Goal: Task Accomplishment & Management: Manage account settings

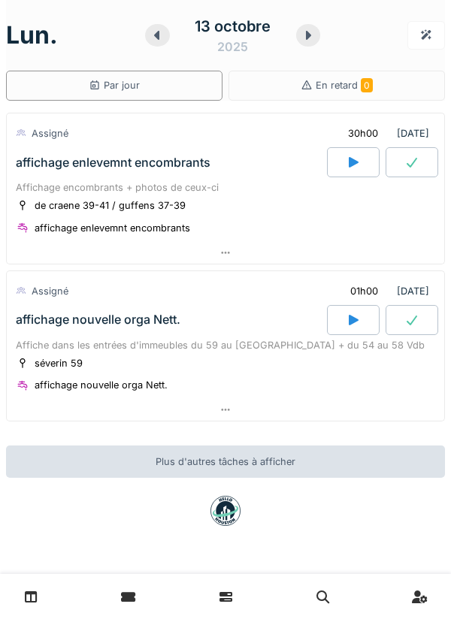
click at [347, 166] on icon at bounding box center [353, 162] width 15 height 12
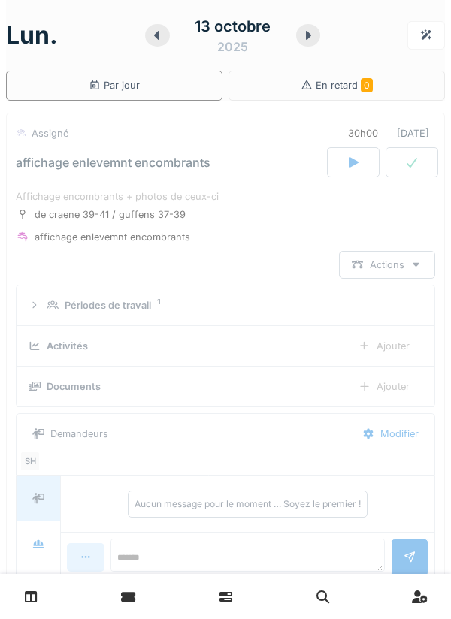
scroll to position [53, 0]
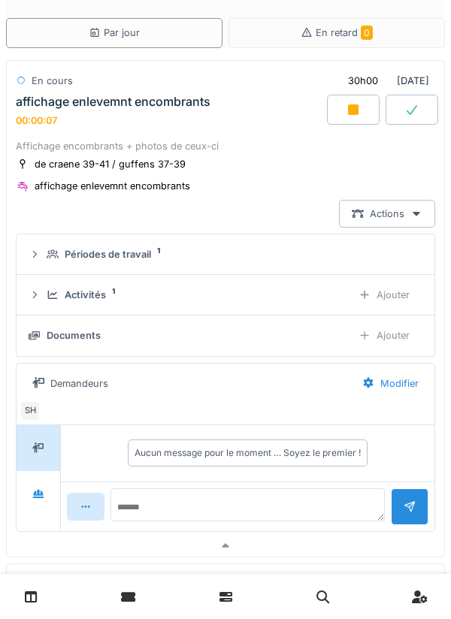
click at [429, 225] on div "Actions" at bounding box center [387, 214] width 96 height 28
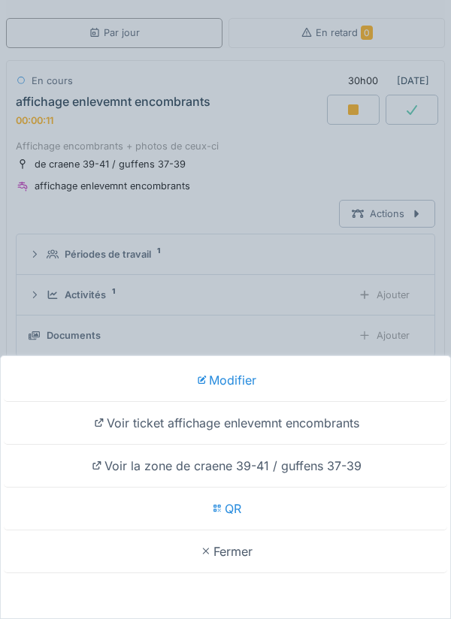
click at [297, 182] on div "Modifier Voir ticket affichage enlevemnt encombrants Voir la zone de craene 39-…" at bounding box center [225, 309] width 451 height 619
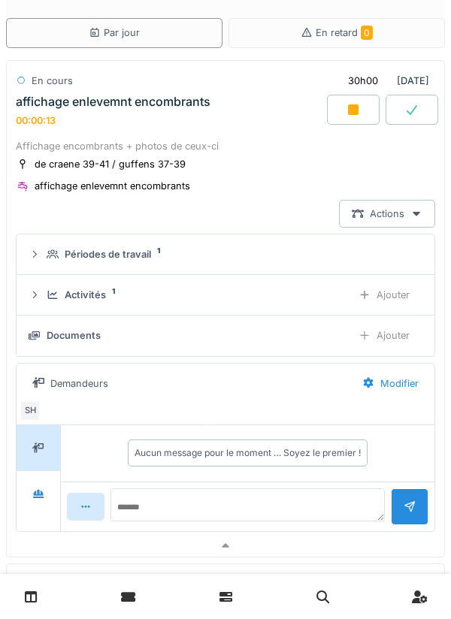
click at [389, 340] on div "Ajouter" at bounding box center [384, 336] width 77 height 28
click at [382, 334] on div "Ajouter" at bounding box center [384, 336] width 77 height 28
click at [376, 341] on div "Ajouter" at bounding box center [384, 336] width 77 height 28
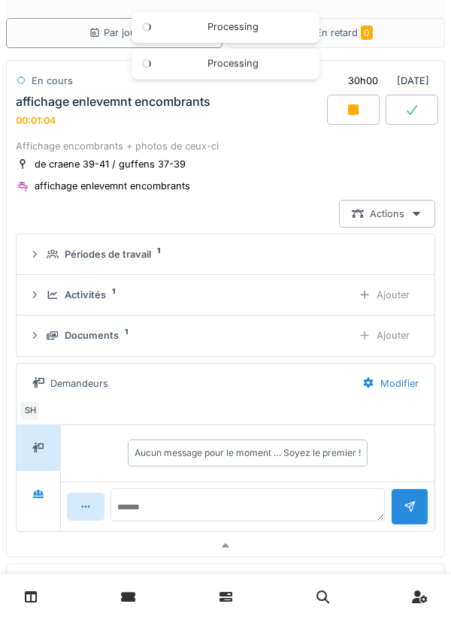
click at [395, 346] on div "Ajouter" at bounding box center [384, 336] width 77 height 28
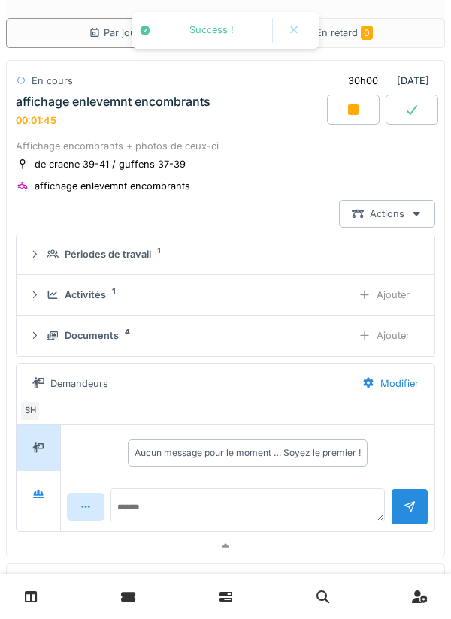
click at [401, 337] on div "Ajouter" at bounding box center [384, 336] width 77 height 28
click at [411, 340] on div "Ajouter" at bounding box center [384, 336] width 77 height 28
click at [356, 110] on icon at bounding box center [353, 109] width 11 height 11
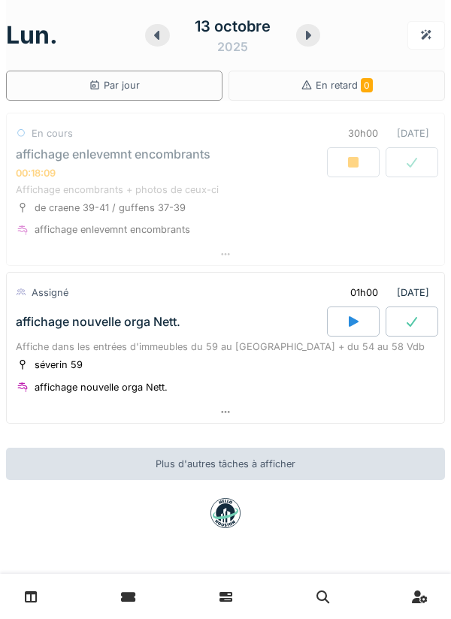
scroll to position [0, 0]
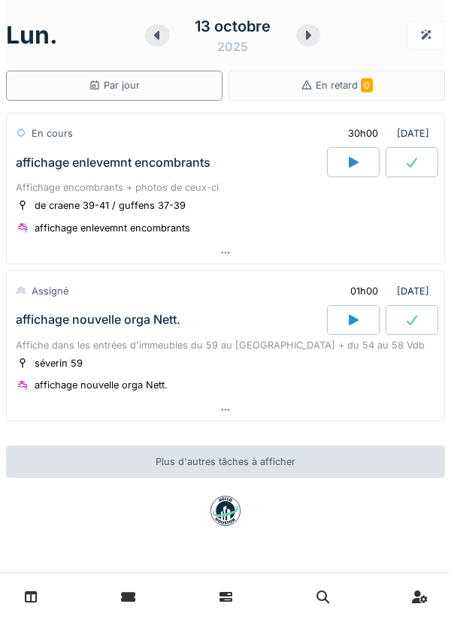
click at [426, 172] on div at bounding box center [411, 162] width 53 height 30
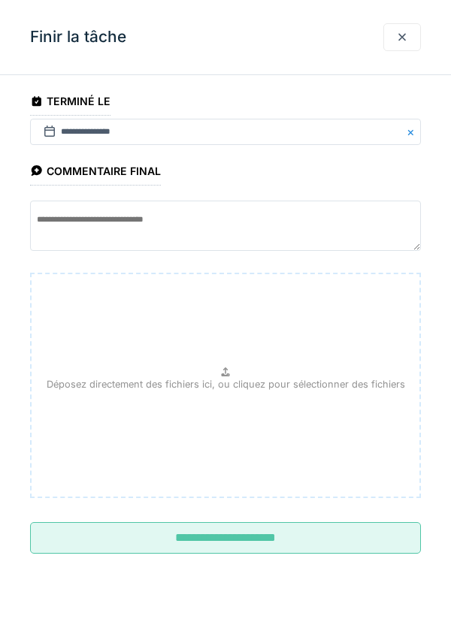
scroll to position [53, 0]
click at [277, 540] on input "**********" at bounding box center [225, 538] width 391 height 32
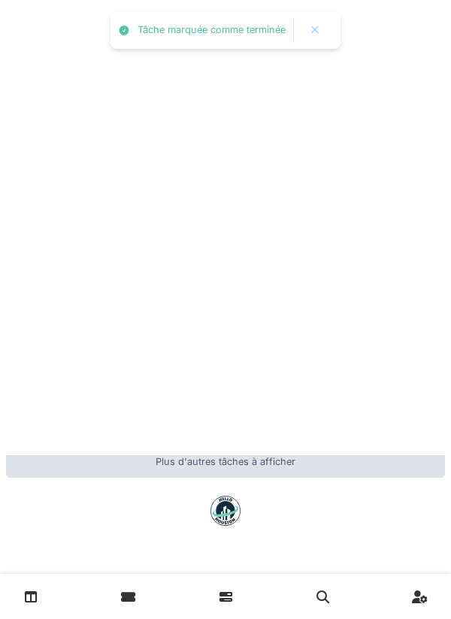
scroll to position [0, 0]
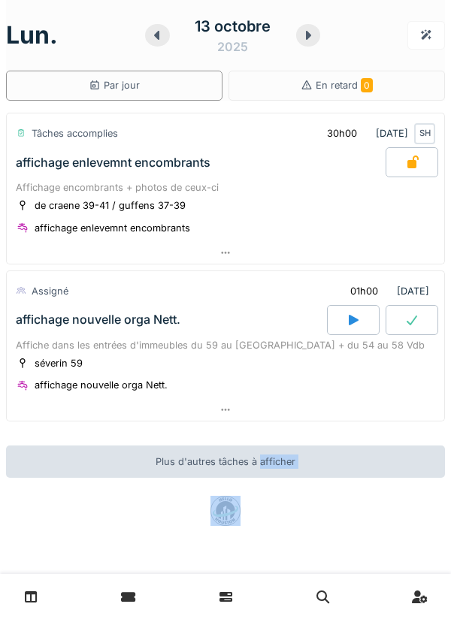
click at [442, 501] on div at bounding box center [225, 511] width 439 height 30
click at [441, 505] on div at bounding box center [225, 511] width 439 height 30
click at [348, 314] on icon at bounding box center [353, 320] width 15 height 12
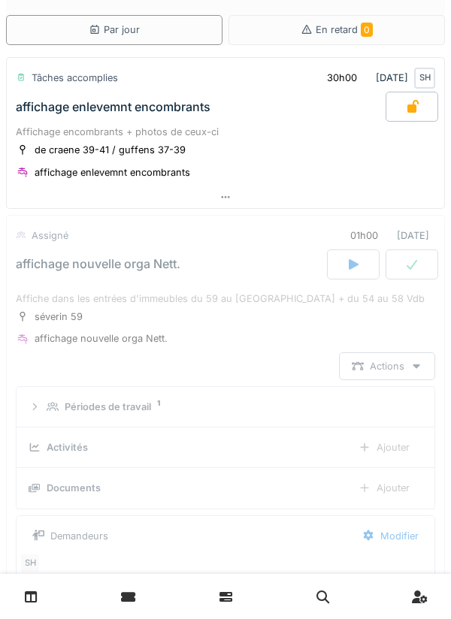
scroll to position [210, 0]
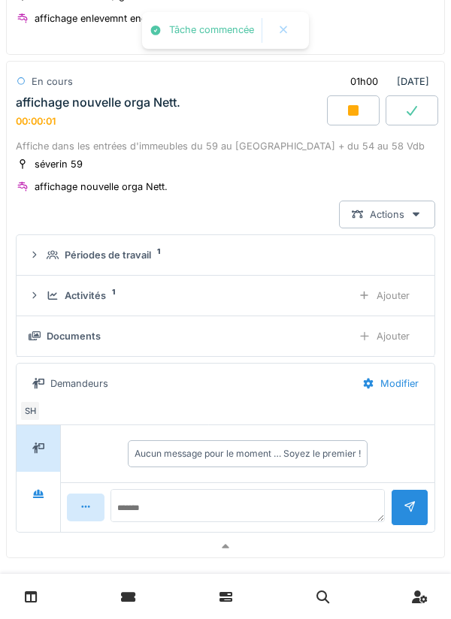
click at [398, 339] on div "Ajouter" at bounding box center [384, 336] width 77 height 28
click at [376, 325] on div "Ajouter" at bounding box center [384, 336] width 77 height 28
click at [370, 339] on div at bounding box center [364, 336] width 12 height 14
click at [369, 331] on div at bounding box center [364, 336] width 12 height 14
click at [379, 340] on div "Ajouter" at bounding box center [384, 336] width 77 height 28
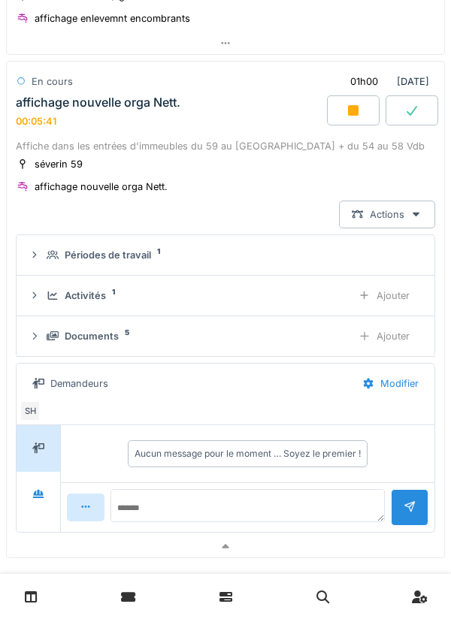
click at [436, 100] on div at bounding box center [411, 110] width 53 height 30
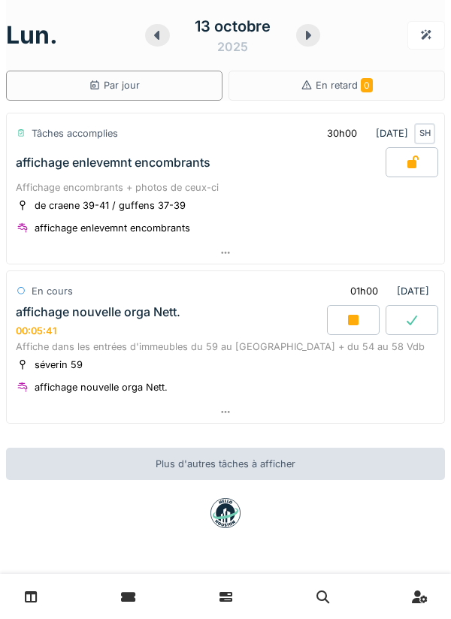
scroll to position [0, 0]
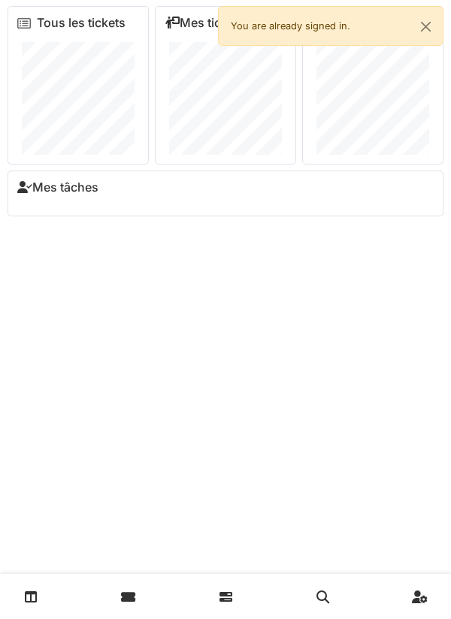
click at [225, 595] on icon at bounding box center [225, 597] width 13 height 13
click at [116, 603] on link at bounding box center [128, 596] width 38 height 35
click at [439, 39] on button "Close" at bounding box center [426, 27] width 34 height 40
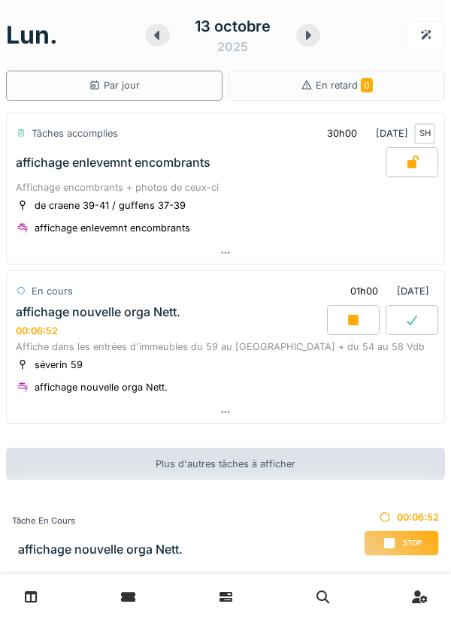
click at [220, 415] on icon at bounding box center [225, 412] width 12 height 10
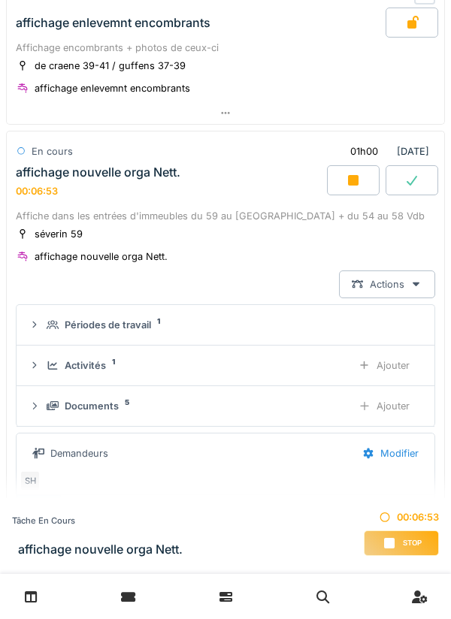
scroll to position [210, 0]
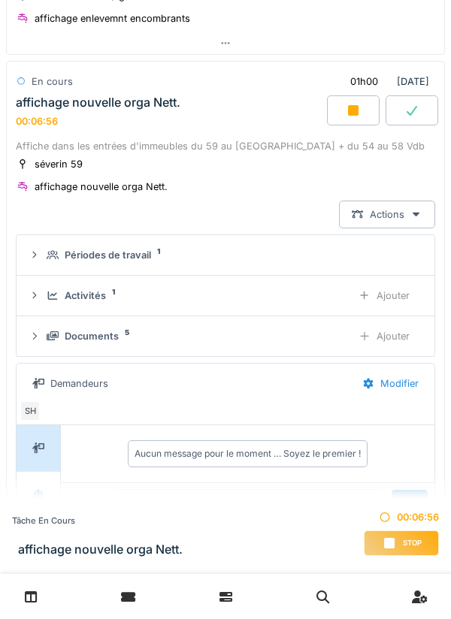
click at [398, 342] on div "Ajouter" at bounding box center [384, 336] width 77 height 28
click at [392, 335] on div "Ajouter" at bounding box center [384, 336] width 77 height 28
click at [393, 338] on div "Ajouter" at bounding box center [384, 336] width 77 height 28
click at [377, 334] on div "Ajouter" at bounding box center [384, 336] width 77 height 28
click at [390, 340] on div "Ajouter" at bounding box center [384, 336] width 77 height 28
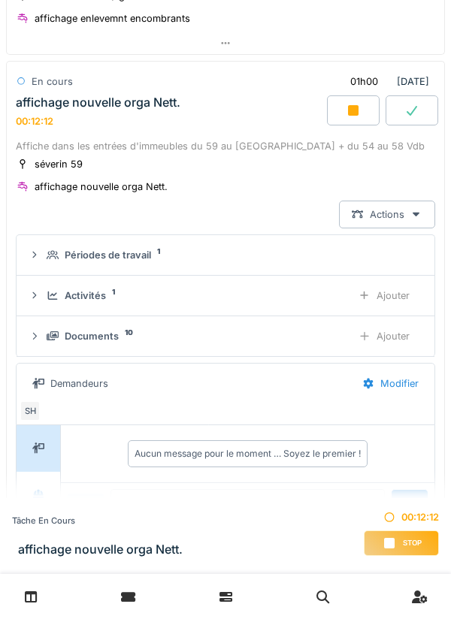
click at [366, 339] on div at bounding box center [364, 336] width 12 height 14
click at [399, 342] on div "Ajouter" at bounding box center [384, 336] width 77 height 28
click at [392, 339] on div "Ajouter" at bounding box center [384, 336] width 77 height 28
click at [46, 343] on div "Documents 13 Ajouter" at bounding box center [226, 336] width 394 height 28
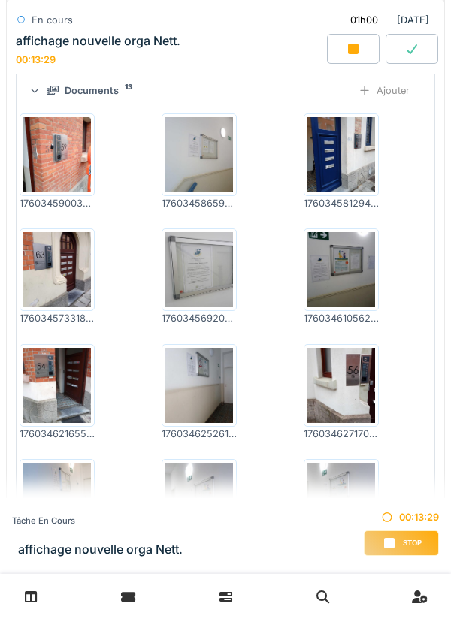
scroll to position [429, 0]
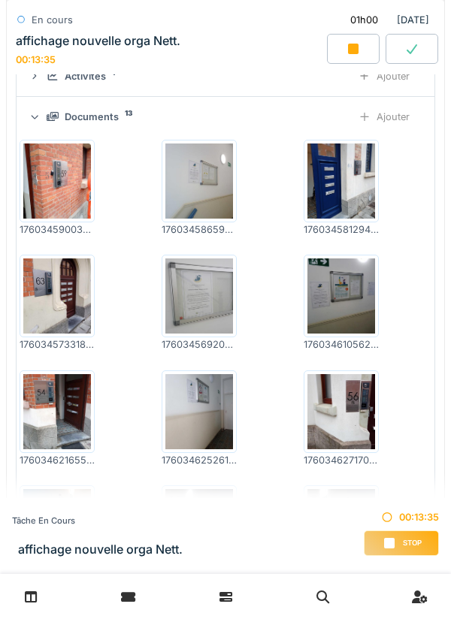
click at [343, 56] on div at bounding box center [353, 49] width 53 height 30
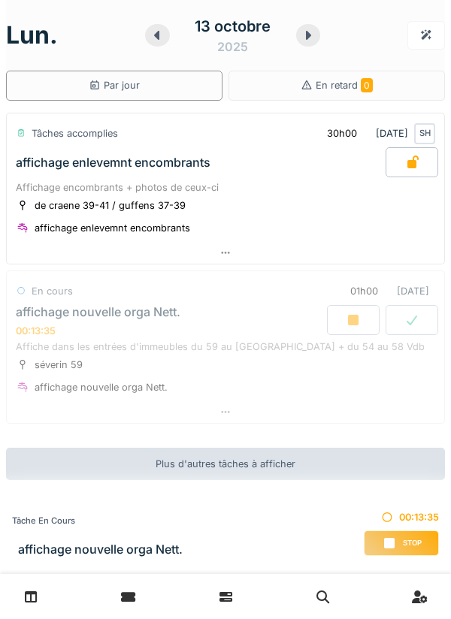
scroll to position [0, 0]
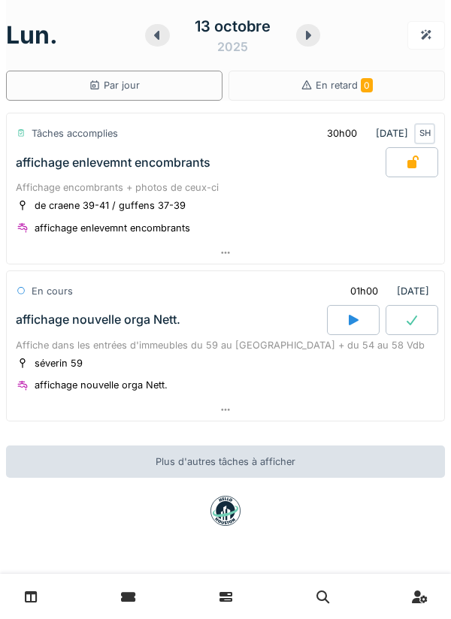
click at [408, 314] on icon at bounding box center [411, 320] width 15 height 12
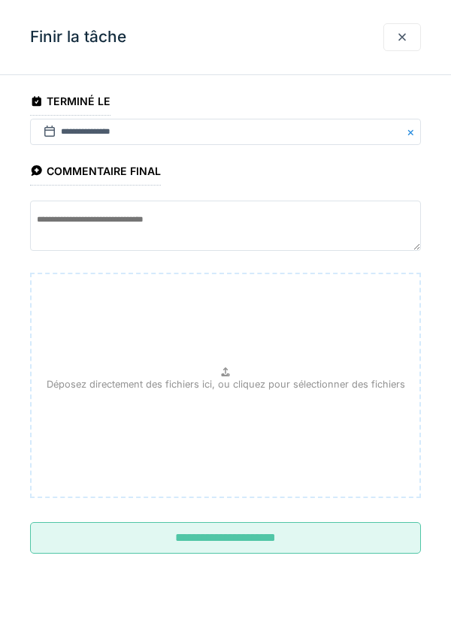
scroll to position [210, 0]
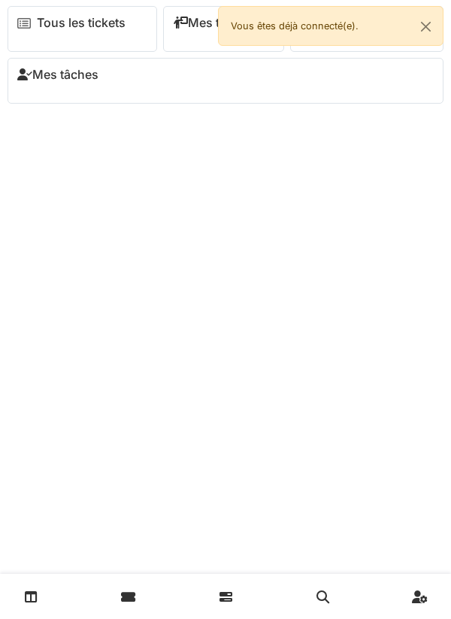
click at [319, 591] on icon at bounding box center [322, 597] width 13 height 13
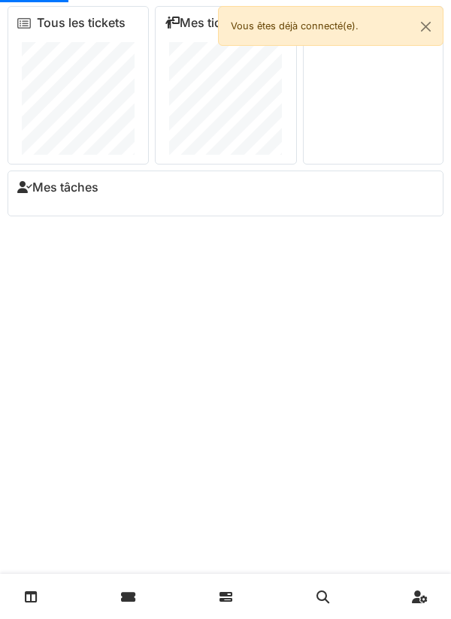
click at [330, 590] on link at bounding box center [323, 596] width 38 height 35
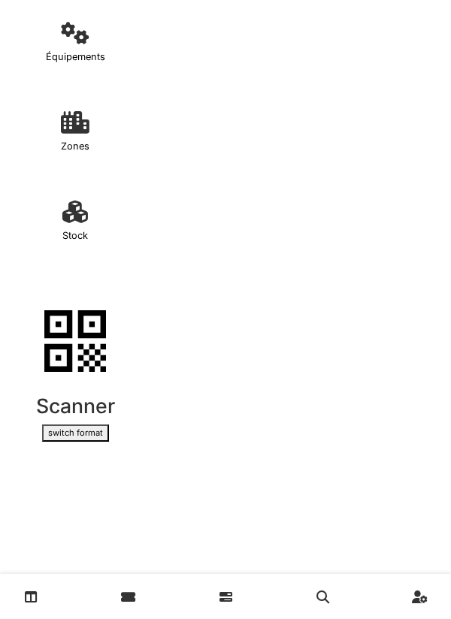
click at [311, 598] on link at bounding box center [323, 596] width 38 height 35
click at [223, 597] on icon at bounding box center [225, 597] width 13 height 13
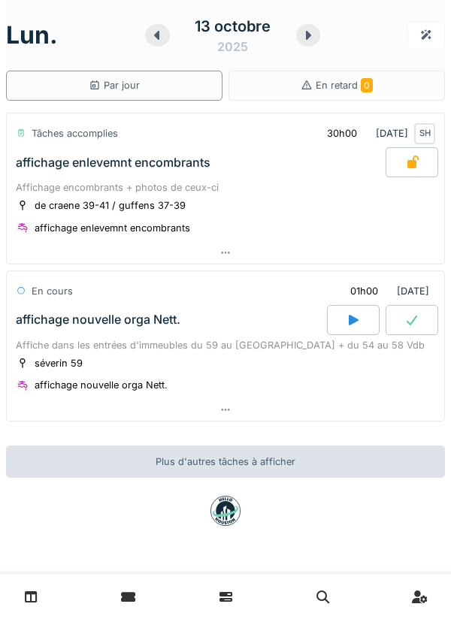
click at [28, 593] on icon at bounding box center [31, 597] width 13 height 13
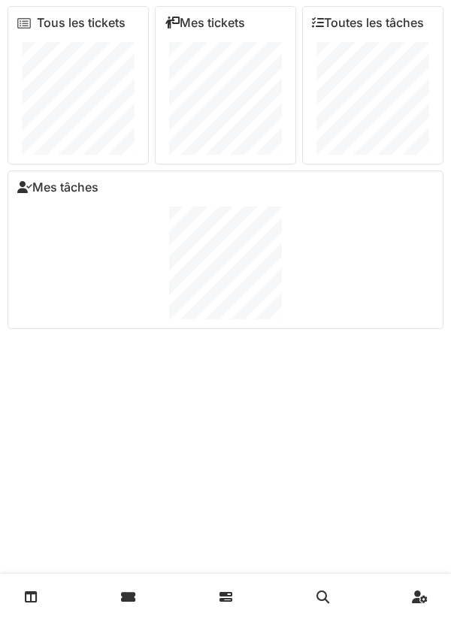
click at [110, 198] on div "Mes tâches" at bounding box center [226, 250] width 436 height 159
click at [222, 589] on link at bounding box center [226, 596] width 38 height 35
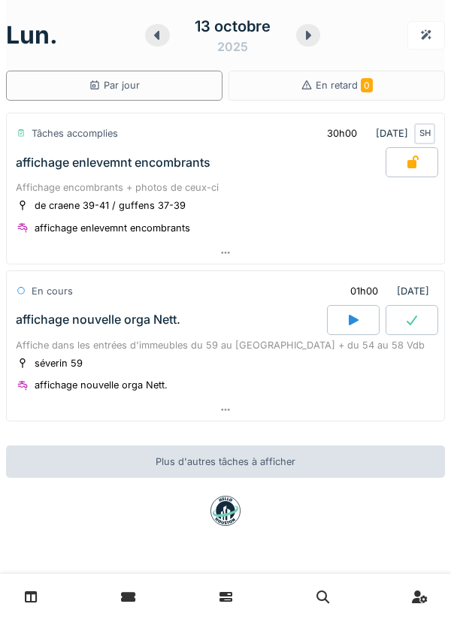
click at [427, 47] on div at bounding box center [426, 35] width 38 height 28
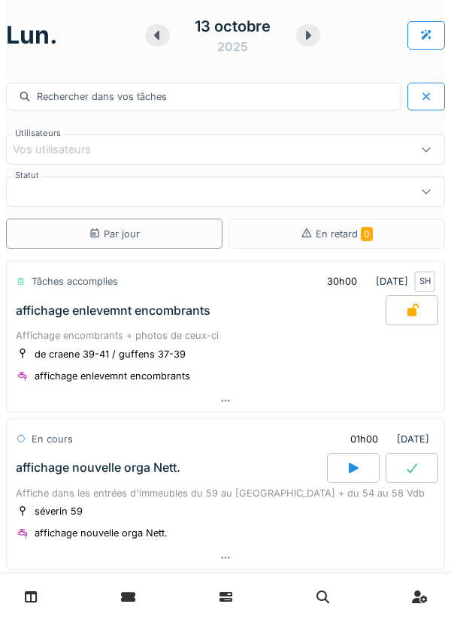
click at [407, 595] on link at bounding box center [420, 596] width 38 height 35
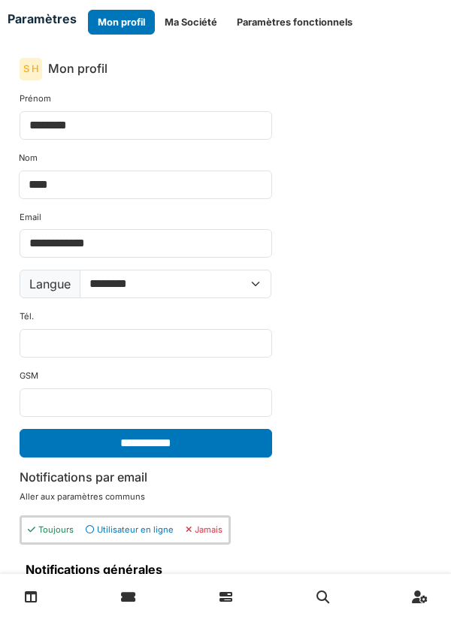
click at [180, 30] on button "Ma Société" at bounding box center [191, 22] width 72 height 25
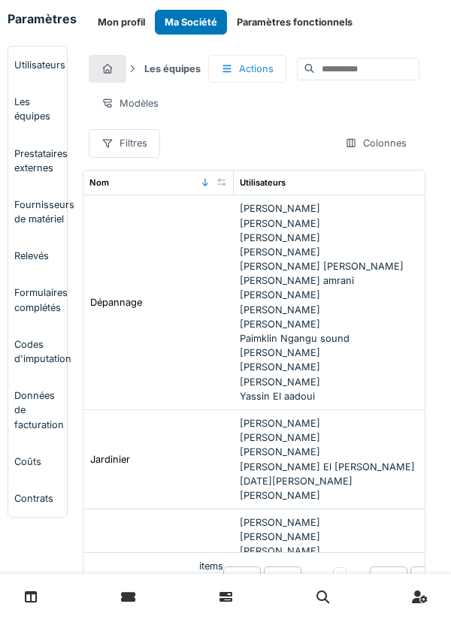
click at [311, 480] on span "[DATE][PERSON_NAME]" at bounding box center [296, 481] width 113 height 11
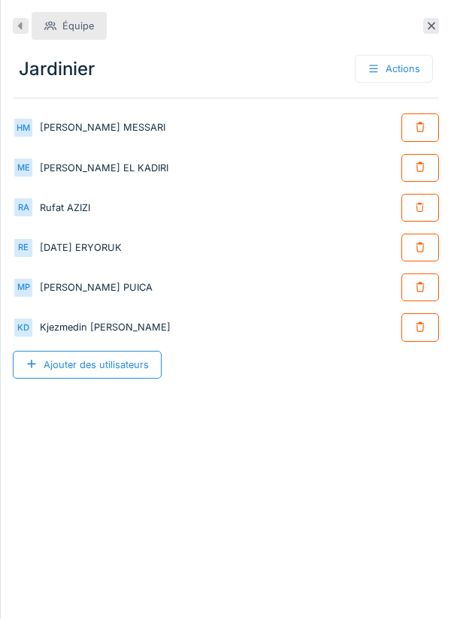
click at [428, 30] on icon at bounding box center [431, 26] width 12 height 10
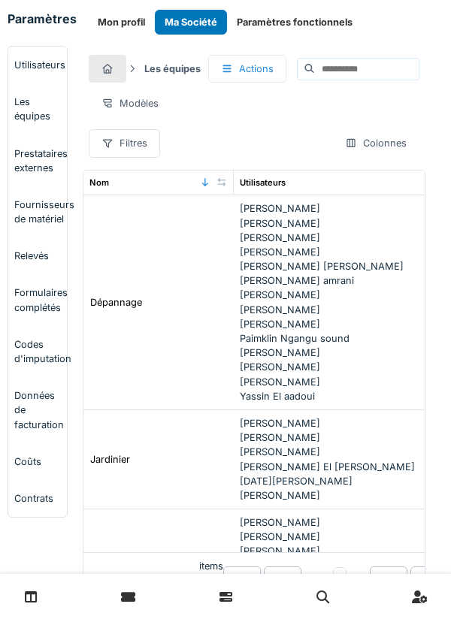
click at [14, 611] on link at bounding box center [31, 596] width 38 height 35
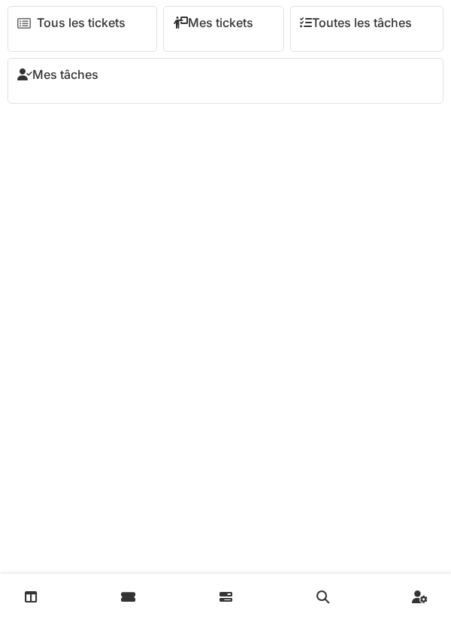
click at [231, 41] on div "Mes tickets" at bounding box center [224, 29] width 122 height 46
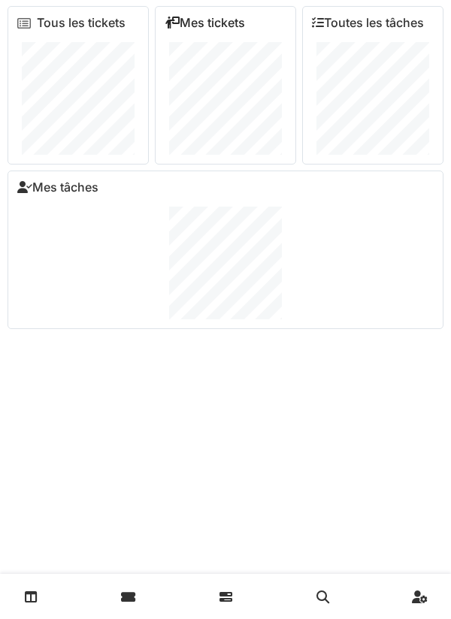
click at [222, 29] on link "Mes tickets" at bounding box center [205, 23] width 80 height 14
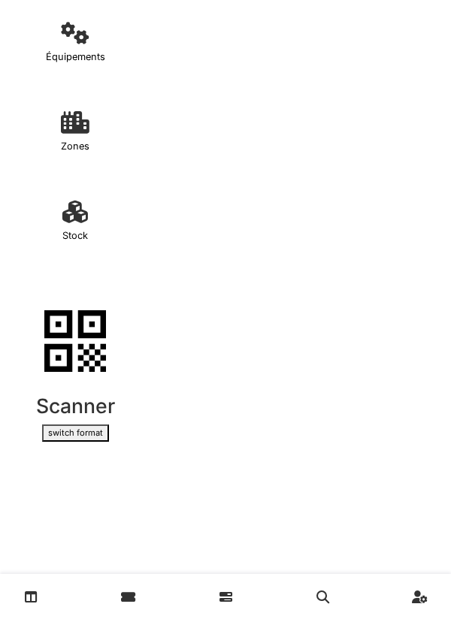
click at [89, 57] on p "Équipements" at bounding box center [75, 57] width 59 height 14
click at [231, 597] on link at bounding box center [226, 596] width 38 height 35
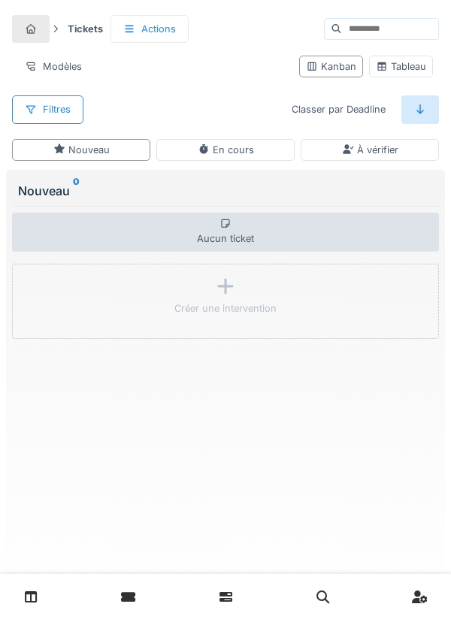
click at [220, 159] on div "En cours" at bounding box center [225, 150] width 138 height 22
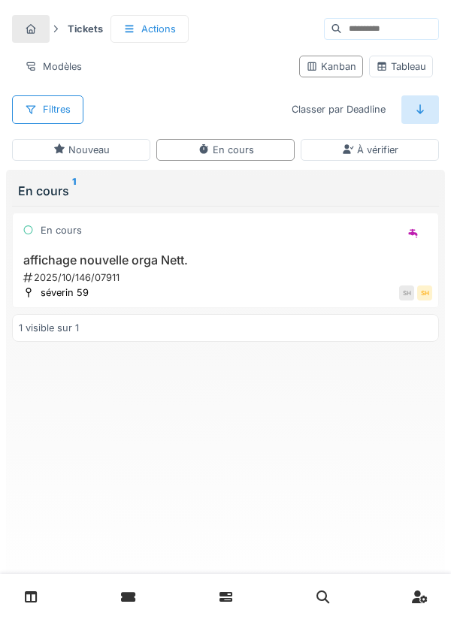
click at [39, 120] on div "Filtres" at bounding box center [47, 109] width 71 height 28
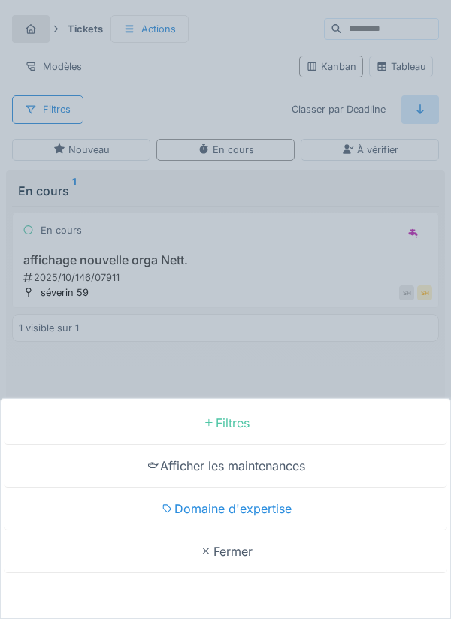
click at [177, 512] on div "Domaine d'expertise" at bounding box center [225, 509] width 443 height 43
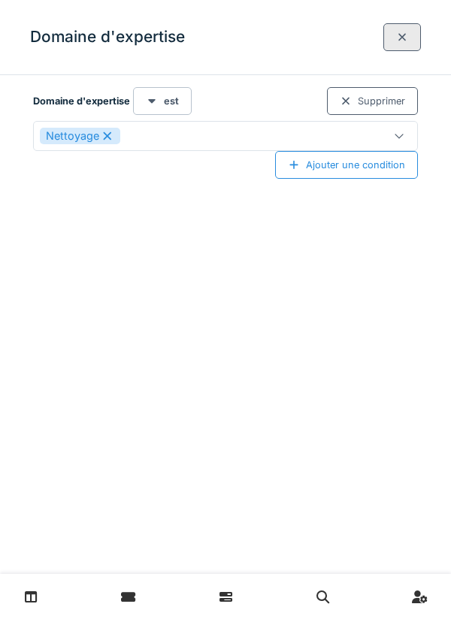
click at [113, 141] on div "Nettoyage" at bounding box center [80, 136] width 80 height 17
click at [89, 143] on div "Domaine d'expertise" at bounding box center [102, 136] width 125 height 17
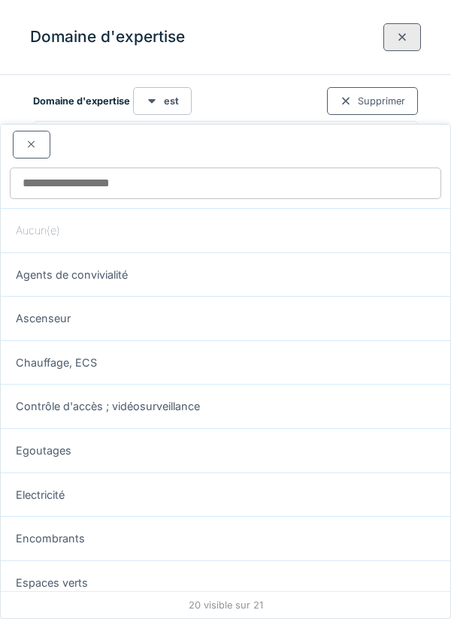
click at [43, 575] on span "Espaces verts" at bounding box center [52, 583] width 72 height 17
type input "***"
